Goal: Go to known website: Access a specific website the user already knows

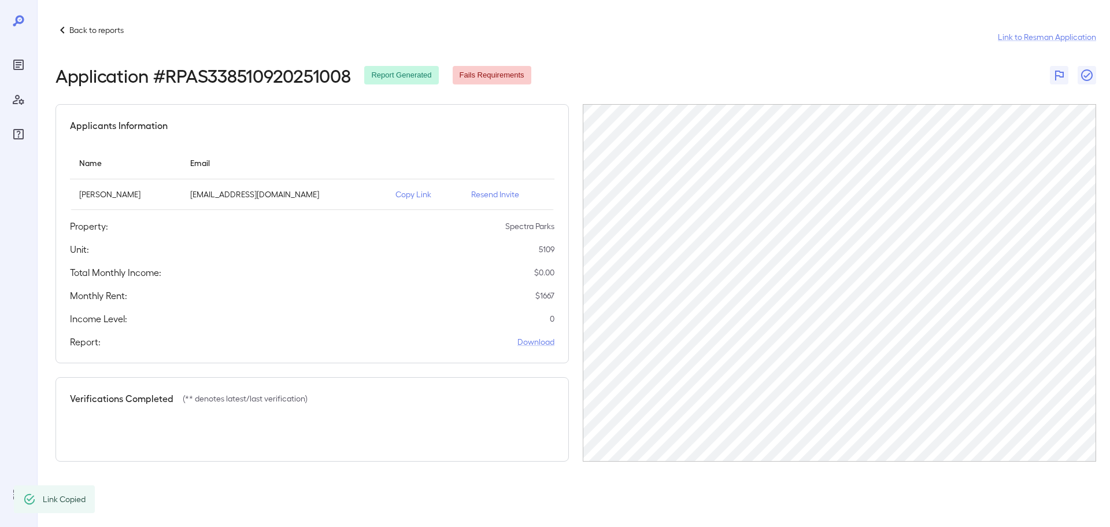
click at [104, 36] on div "Back to reports" at bounding box center [90, 30] width 68 height 14
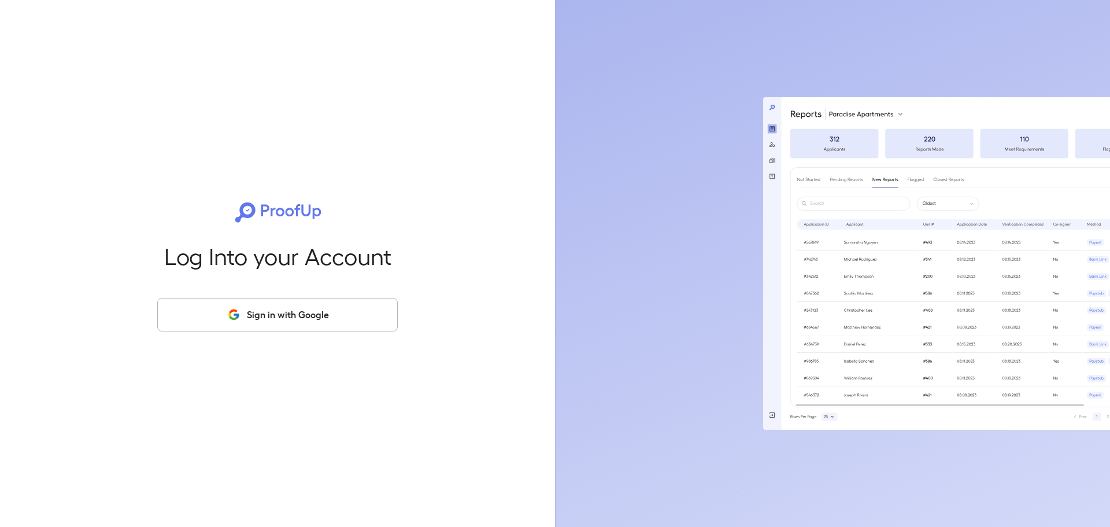
click at [103, 183] on div "Log Into your Account Sign in with Google" at bounding box center [278, 263] width 518 height 527
drag, startPoint x: 286, startPoint y: 320, endPoint x: 305, endPoint y: 312, distance: 20.7
click at [286, 319] on button "Sign in with Google" at bounding box center [277, 315] width 241 height 34
